Goal: Transaction & Acquisition: Subscribe to service/newsletter

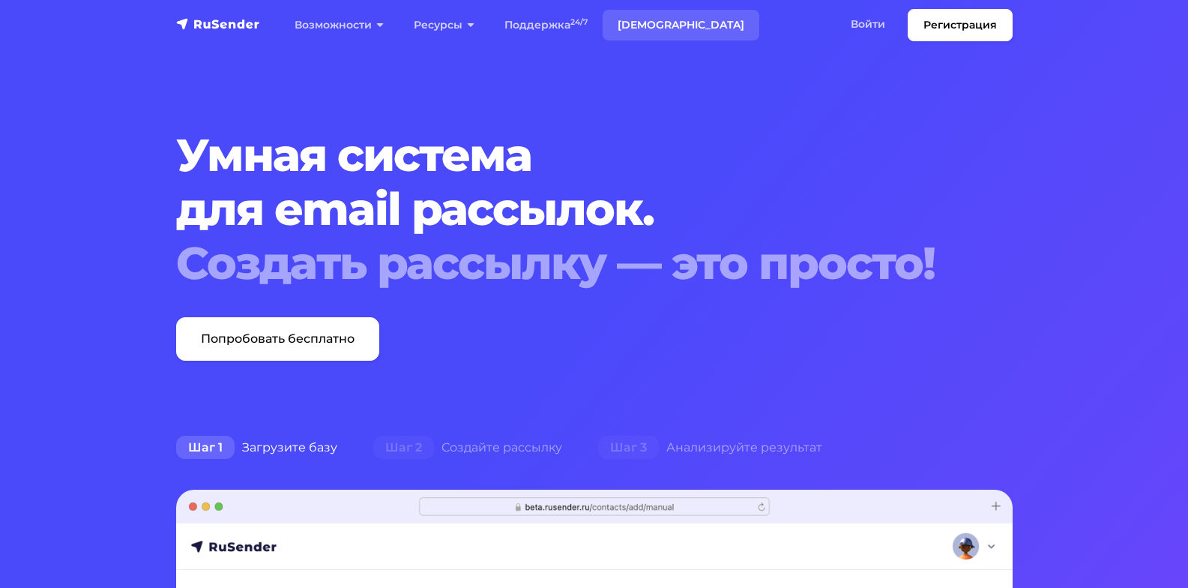
click at [642, 24] on link "Тарифы" at bounding box center [681, 25] width 157 height 31
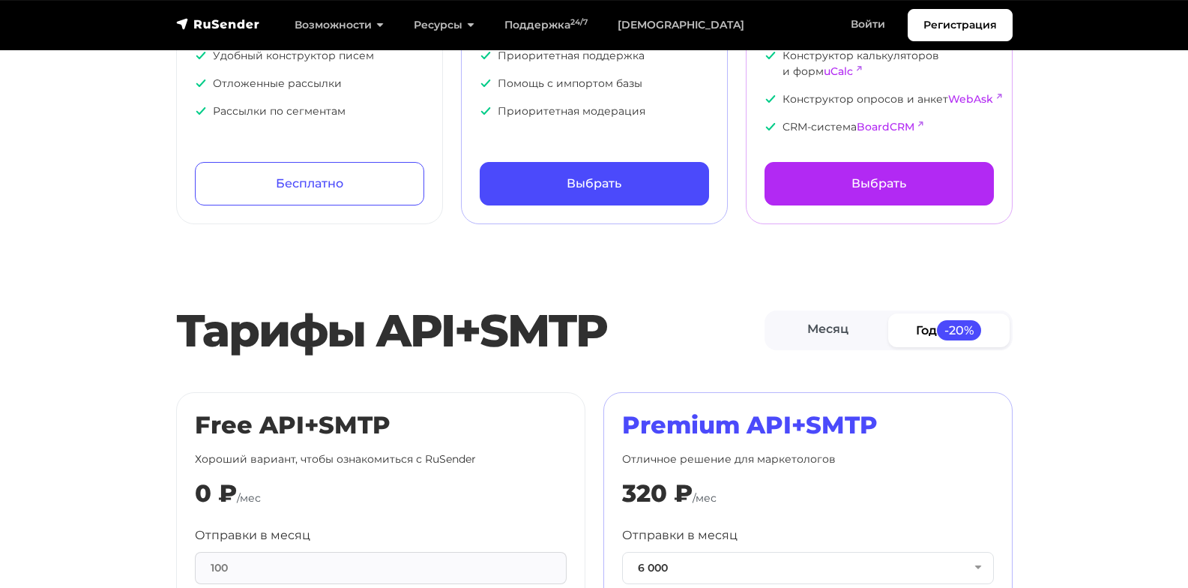
scroll to position [375, 0]
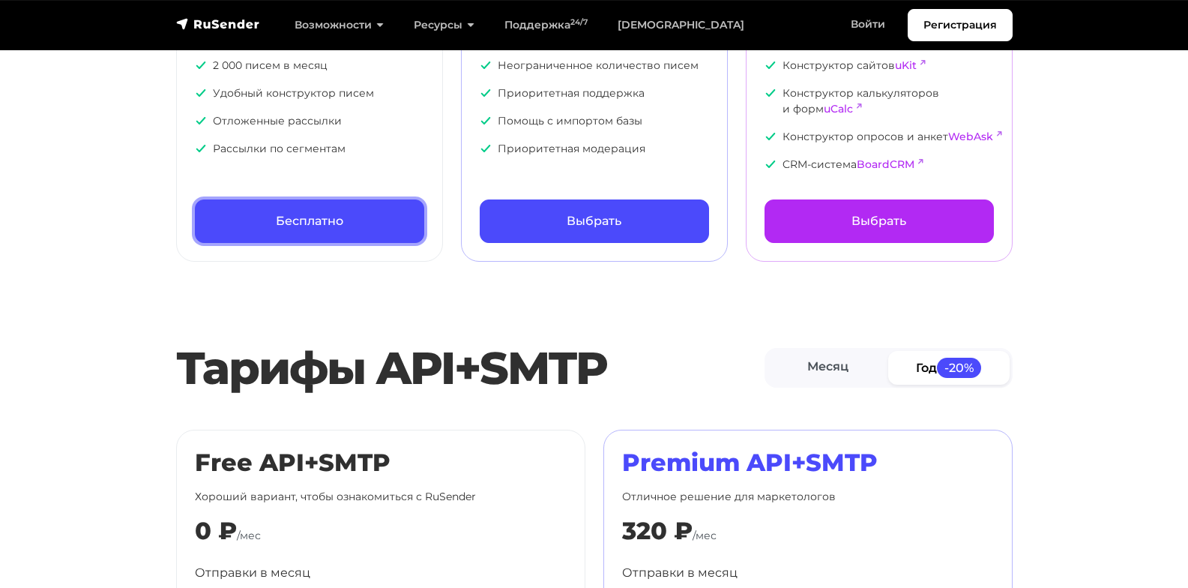
click at [285, 225] on link "Бесплатно" at bounding box center [309, 220] width 229 height 43
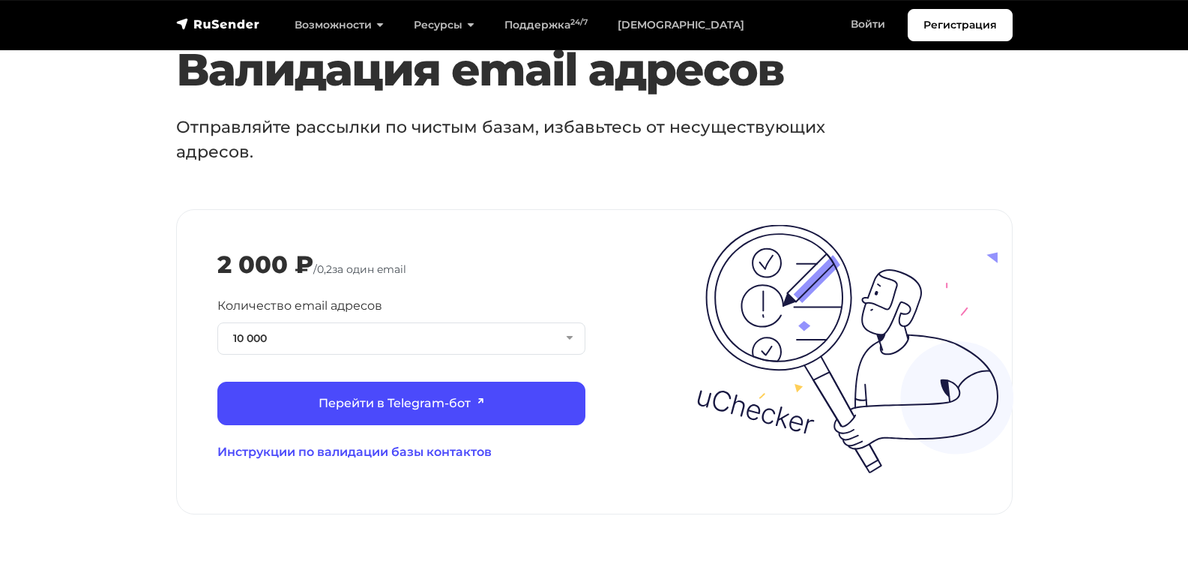
scroll to position [1649, 0]
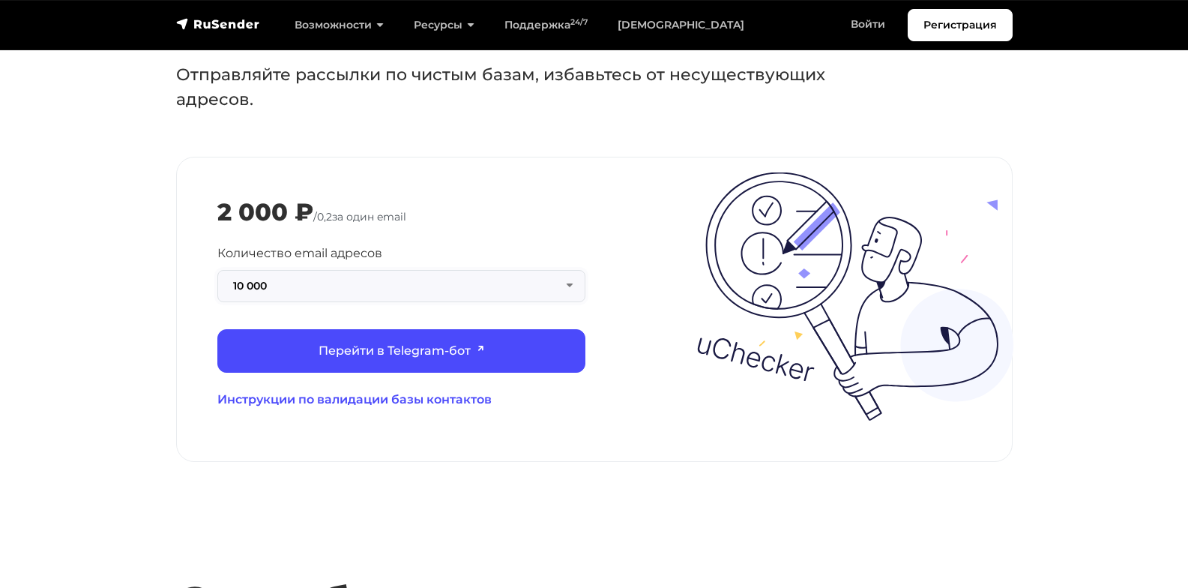
click at [521, 270] on button "10 000" at bounding box center [401, 286] width 368 height 32
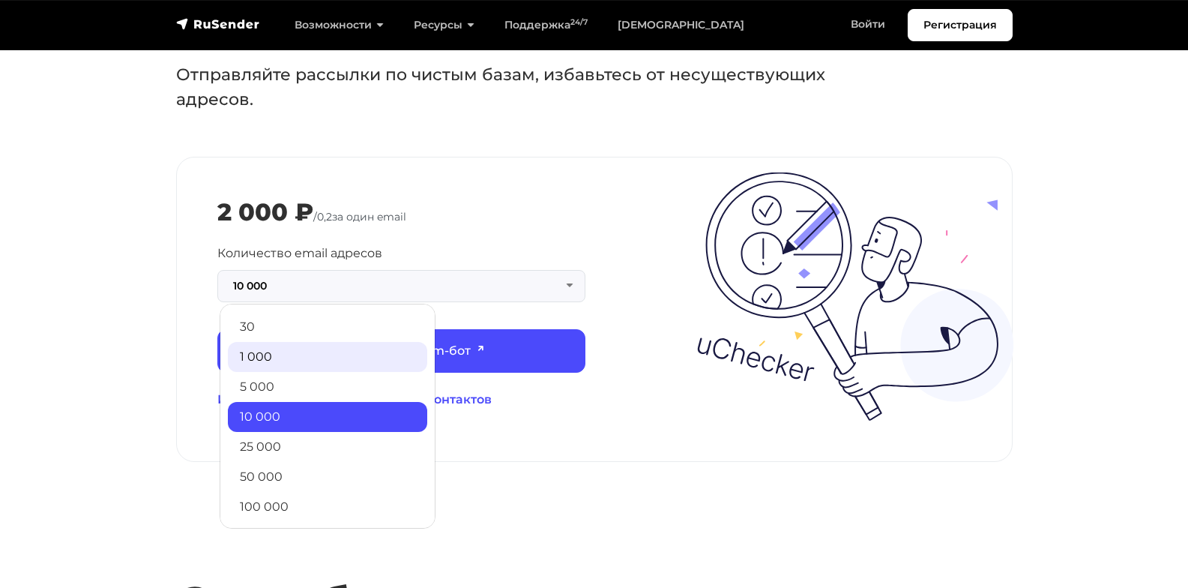
click at [319, 342] on link "1 000" at bounding box center [327, 357] width 199 height 30
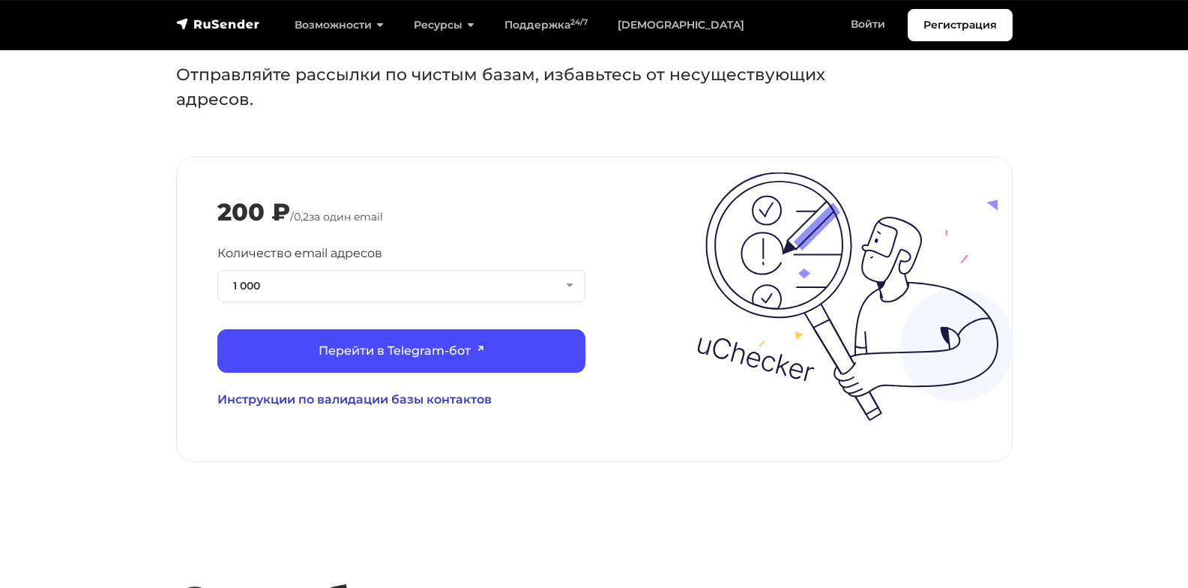
click at [436, 391] on link "Инструкции по валидации базы контактов" at bounding box center [401, 400] width 368 height 18
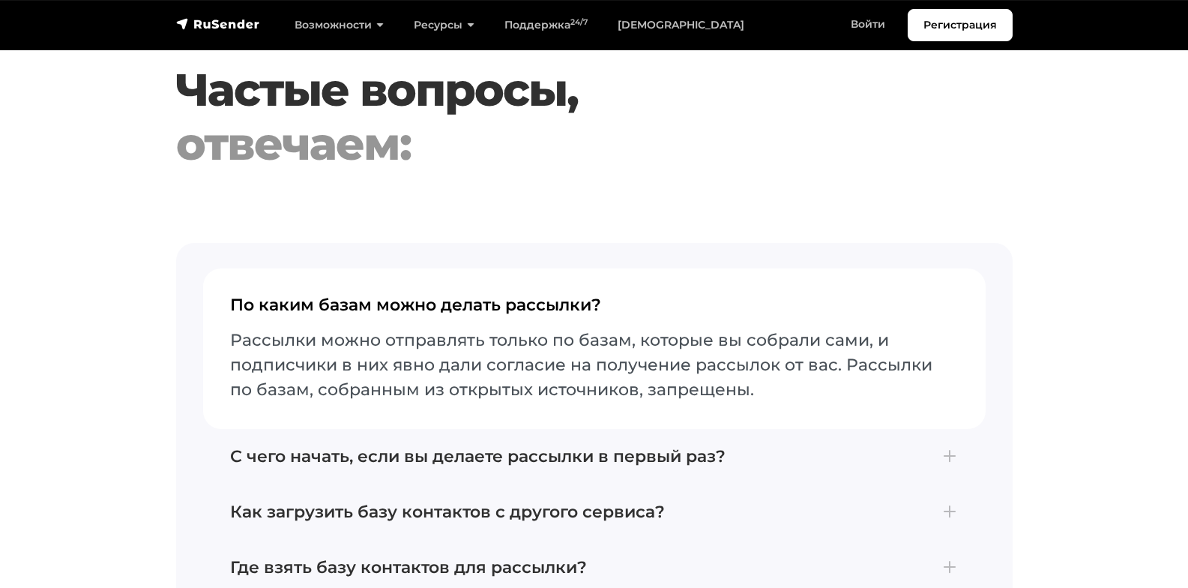
scroll to position [3223, 0]
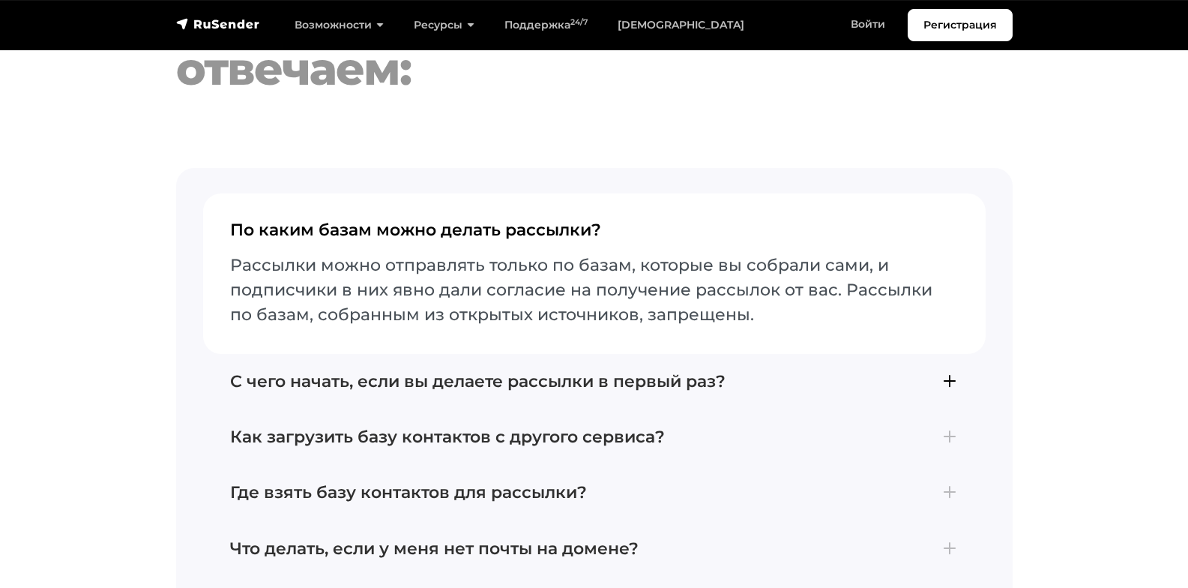
click at [944, 372] on h4 "С чего начать, если вы делаете рассылки в первый раз?" at bounding box center [594, 381] width 729 height 19
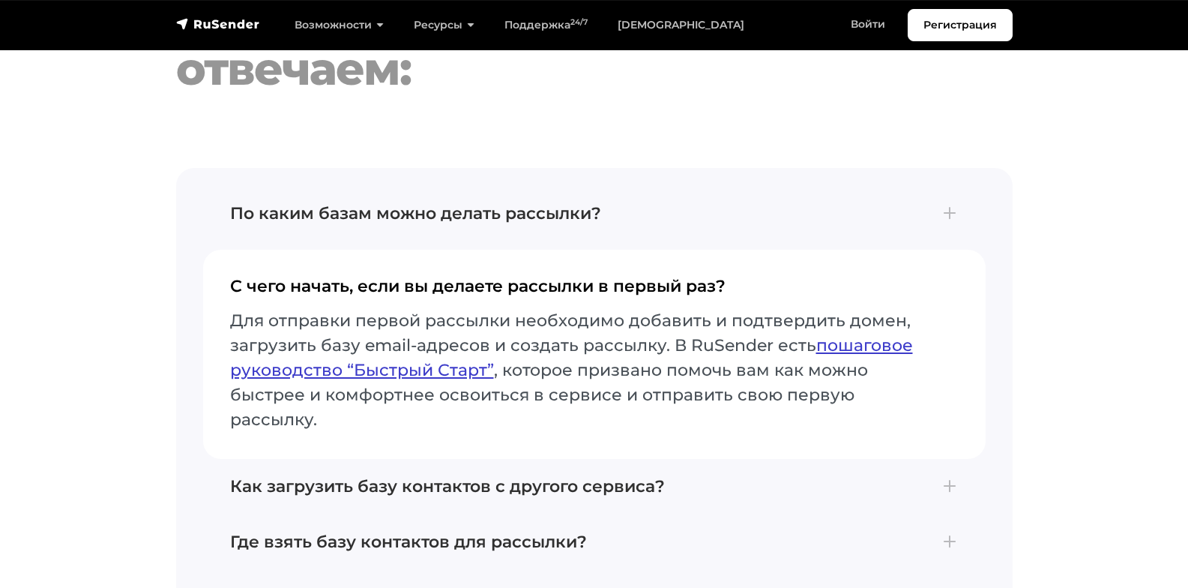
click at [414, 336] on link "пошаговое руководство “Быстрый Старт”" at bounding box center [571, 357] width 683 height 45
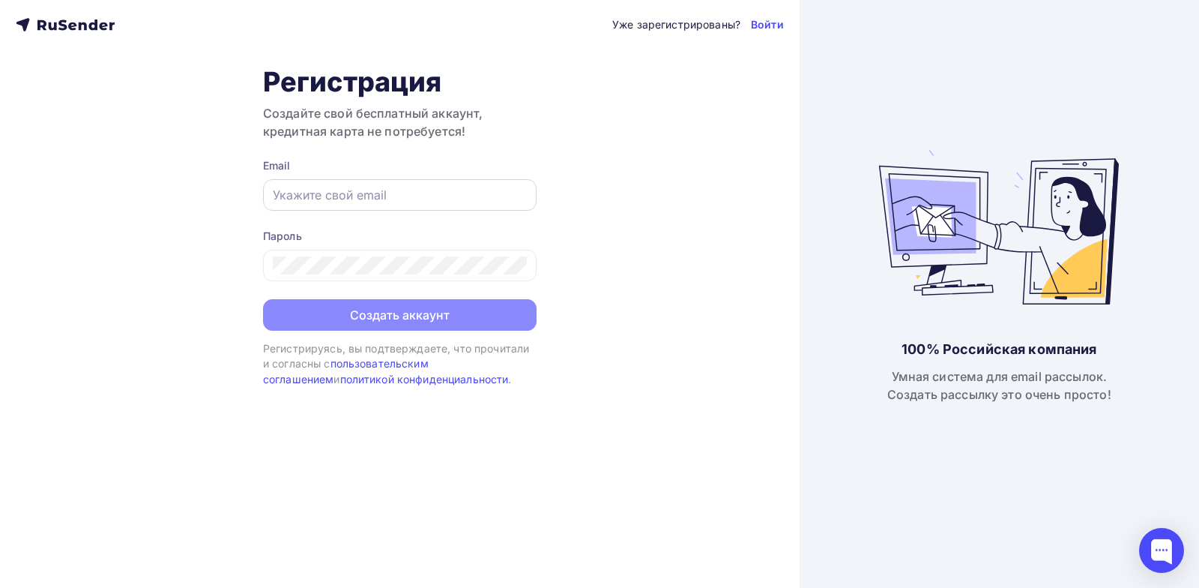
click at [387, 196] on input "text" at bounding box center [400, 195] width 254 height 18
type input "TrudResurs-OD@ya.ru"
click at [702, 171] on div "Уже зарегистрированы? Войти Регистрация Создайте свой бесплатный аккаунт, креди…" at bounding box center [400, 294] width 800 height 588
drag, startPoint x: 116, startPoint y: 28, endPoint x: 52, endPoint y: 28, distance: 63.7
click at [52, 28] on div "Уже зарегистрированы? Войти" at bounding box center [400, 25] width 768 height 18
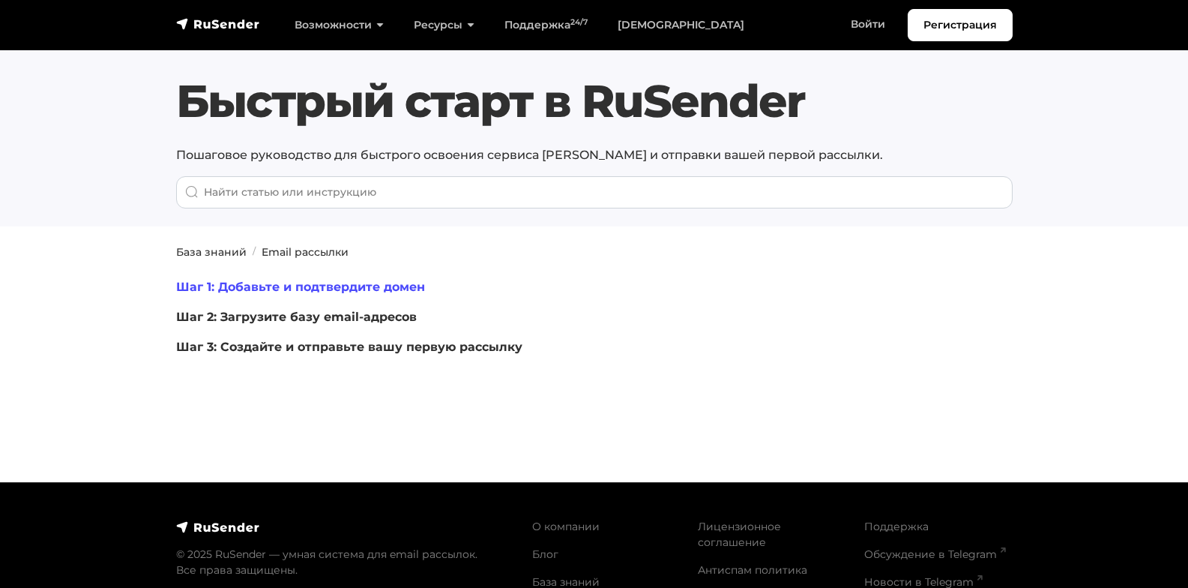
click at [304, 287] on link "Шаг 1: Добавьте и подтвердите домен" at bounding box center [300, 287] width 249 height 14
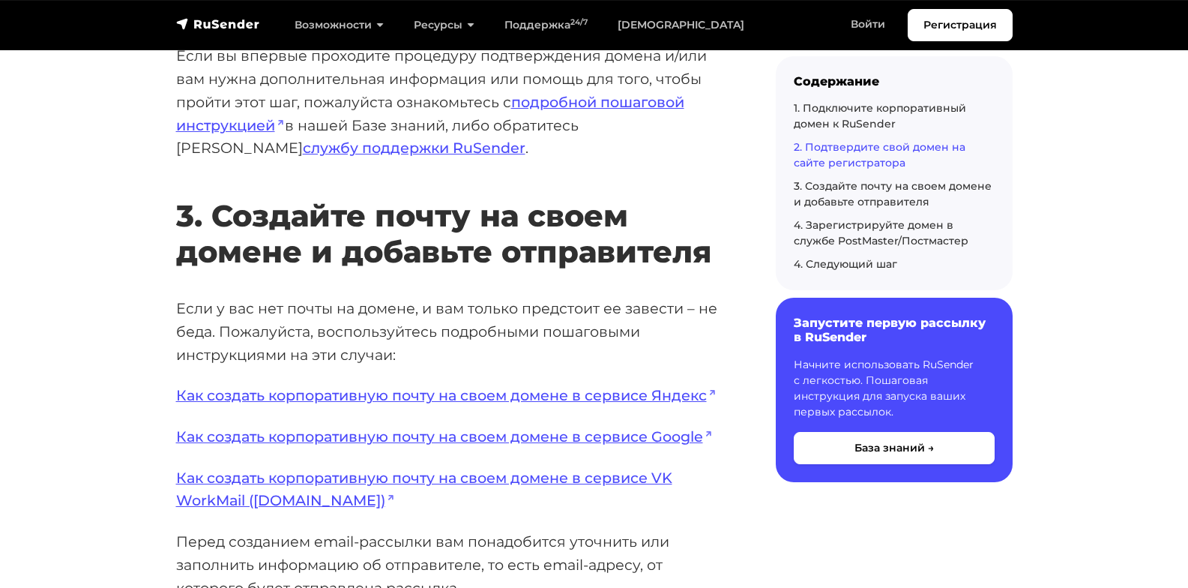
scroll to position [2849, 0]
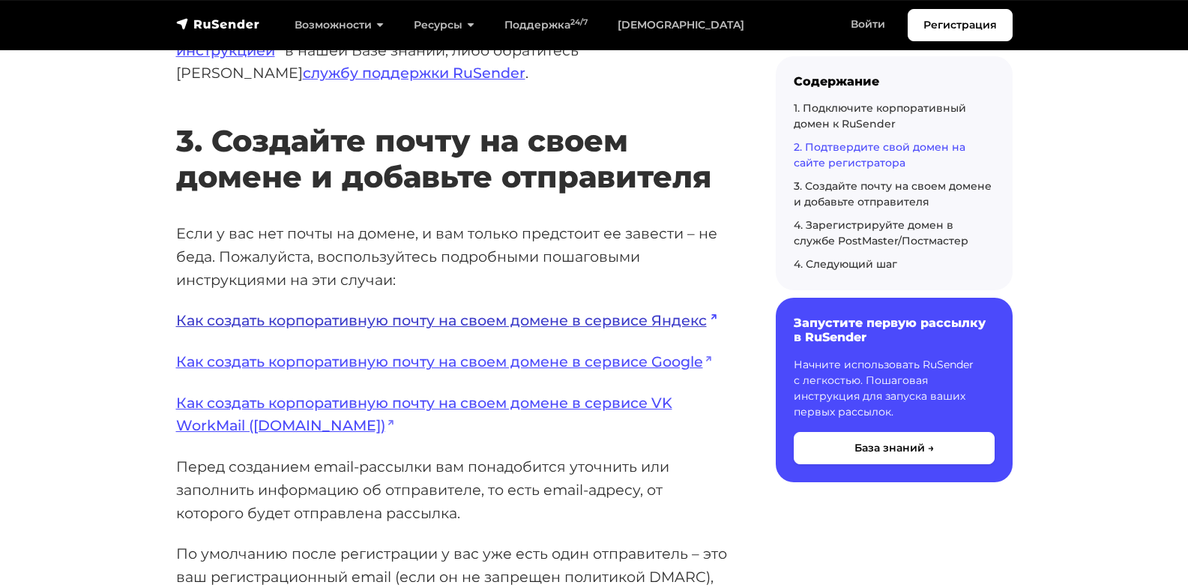
click at [556, 317] on link "Как создать корпоративную почту на своем домене в сервисе Яндекс" at bounding box center [446, 320] width 540 height 18
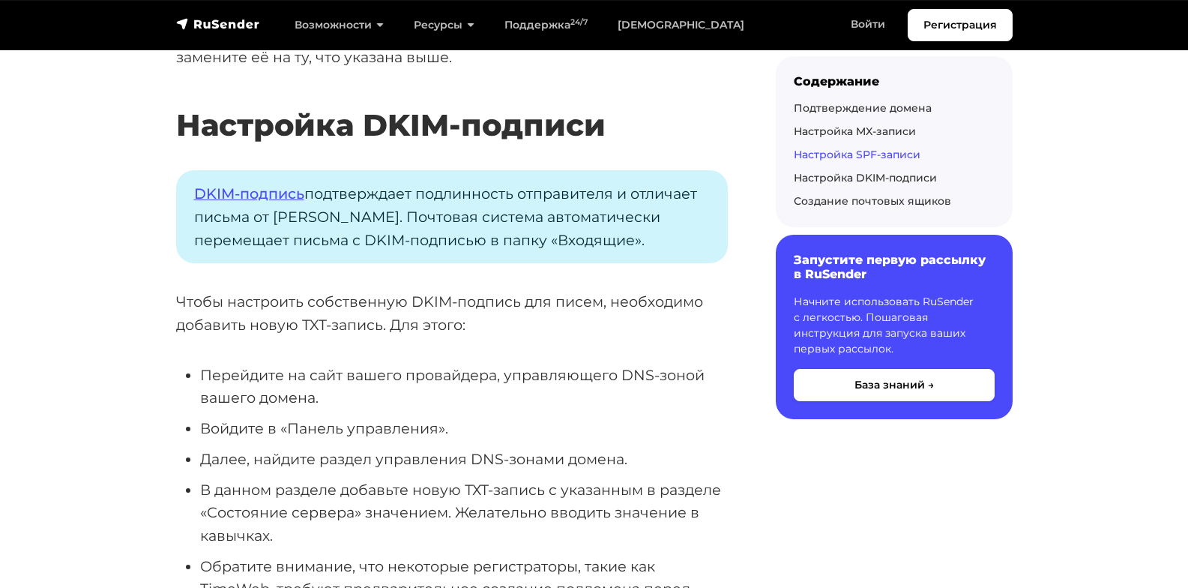
scroll to position [4573, 0]
